Goal: Information Seeking & Learning: Understand process/instructions

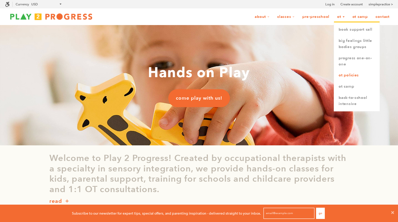
click at [354, 73] on link "OT Policies" at bounding box center [357, 75] width 46 height 11
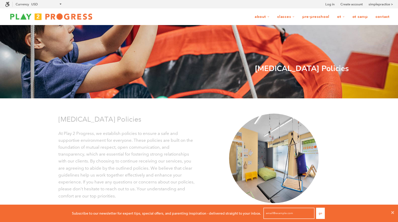
scroll to position [179, 0]
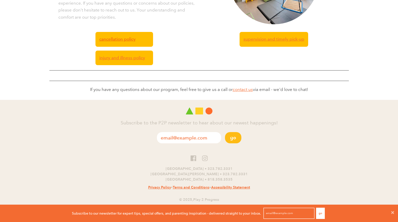
click at [115, 40] on span "Cancellation Policy" at bounding box center [117, 39] width 36 height 7
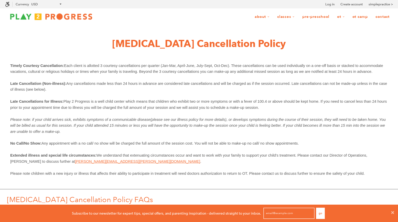
scroll to position [0, 0]
drag, startPoint x: 374, startPoint y: 73, endPoint x: 65, endPoint y: 65, distance: 309.6
click at [65, 65] on p "Timely Courtesy Cancellation: Each client is allotted 3 courtesy cancellations …" at bounding box center [199, 69] width 378 height 12
copy span "Each client is allotted 3 courtesy cancellations per quarter (Jan-Mar, April-Ju…"
